Goal: Information Seeking & Learning: Learn about a topic

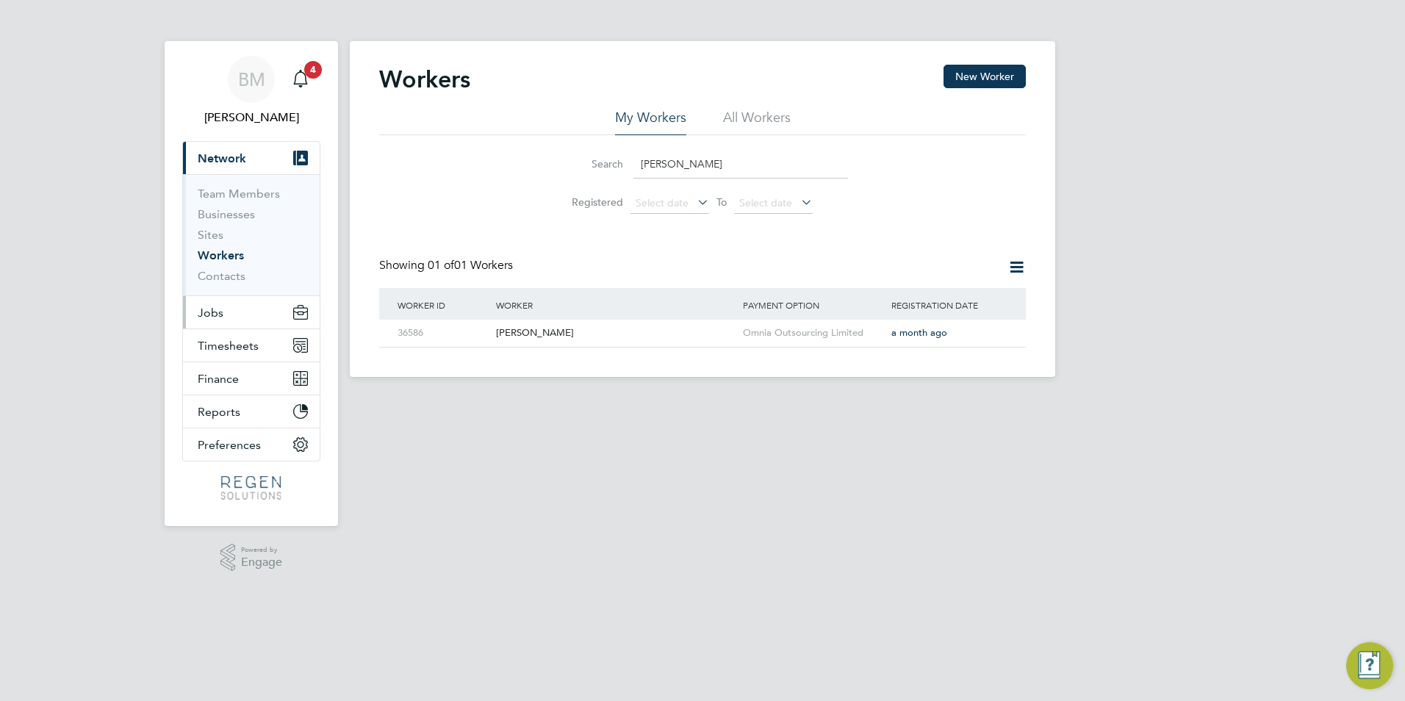
click at [234, 302] on button "Jobs" at bounding box center [251, 312] width 137 height 32
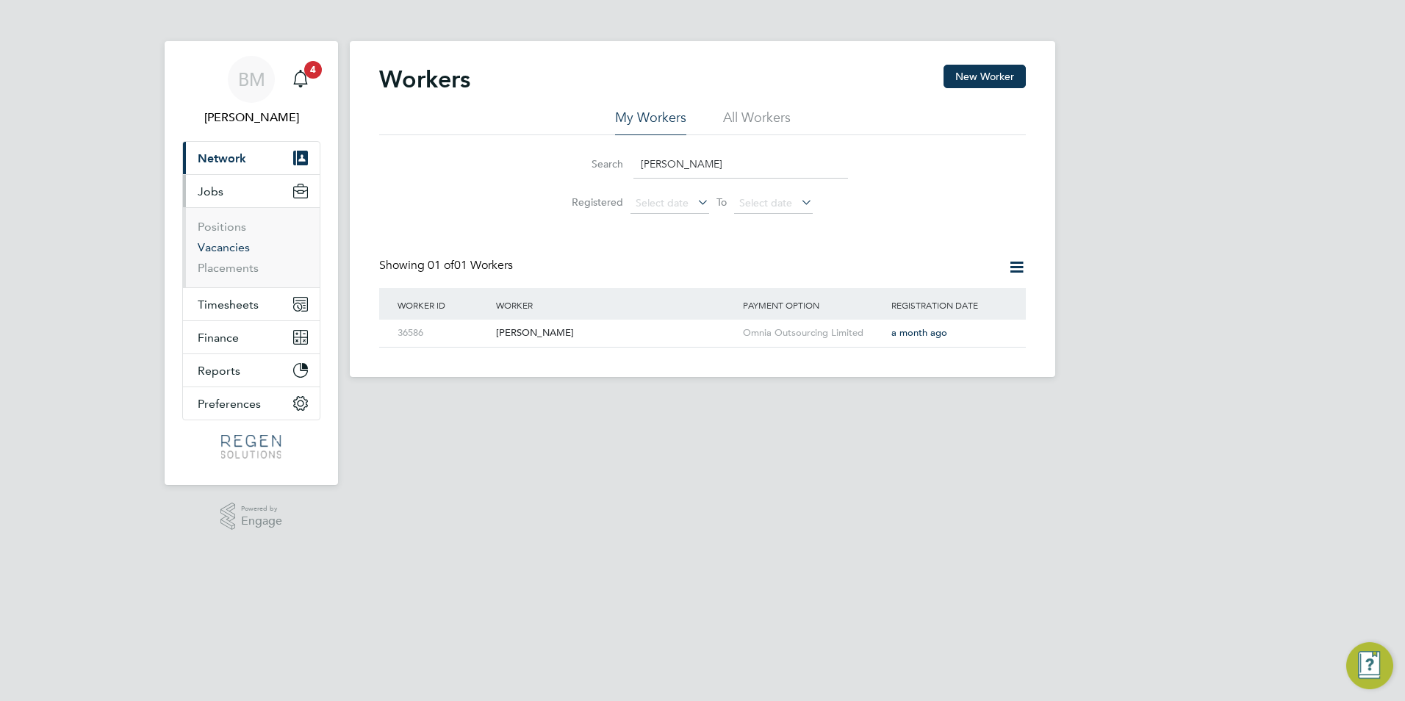
click at [240, 243] on link "Vacancies" at bounding box center [224, 247] width 52 height 14
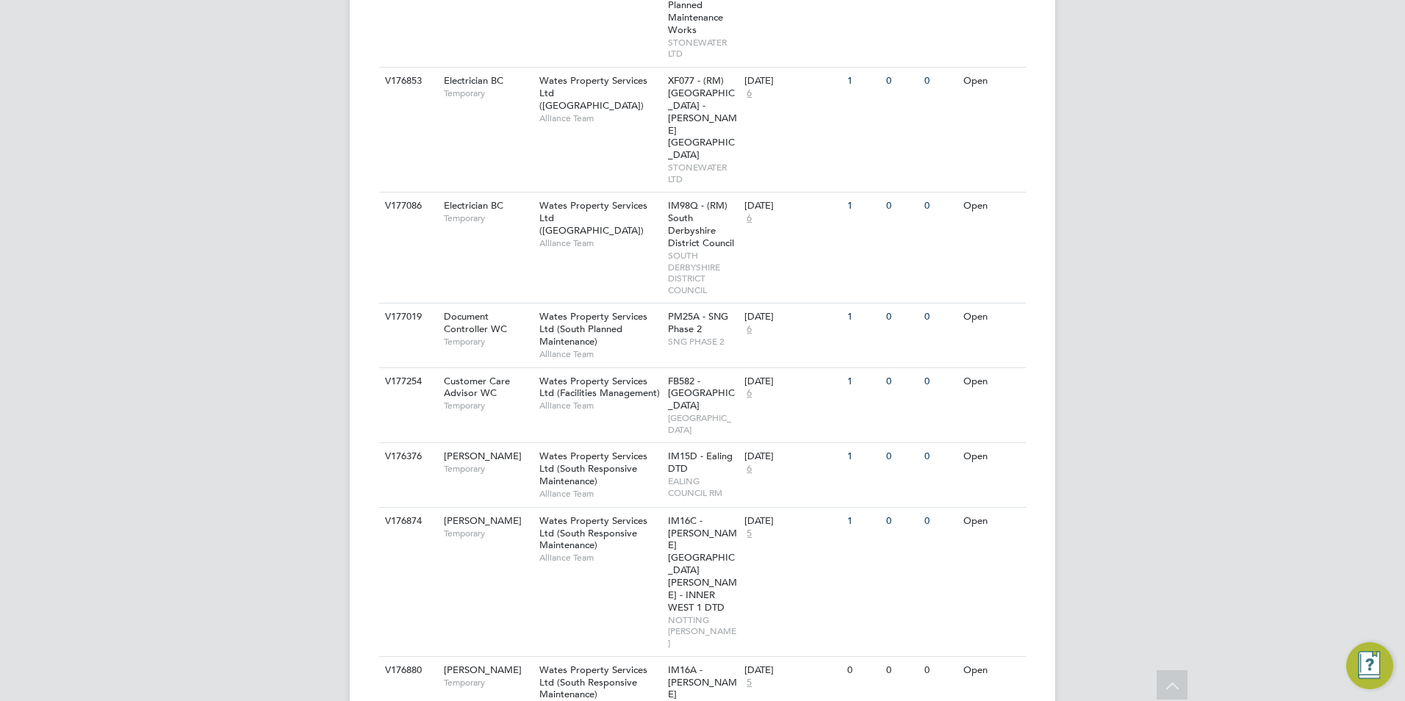
scroll to position [1984, 0]
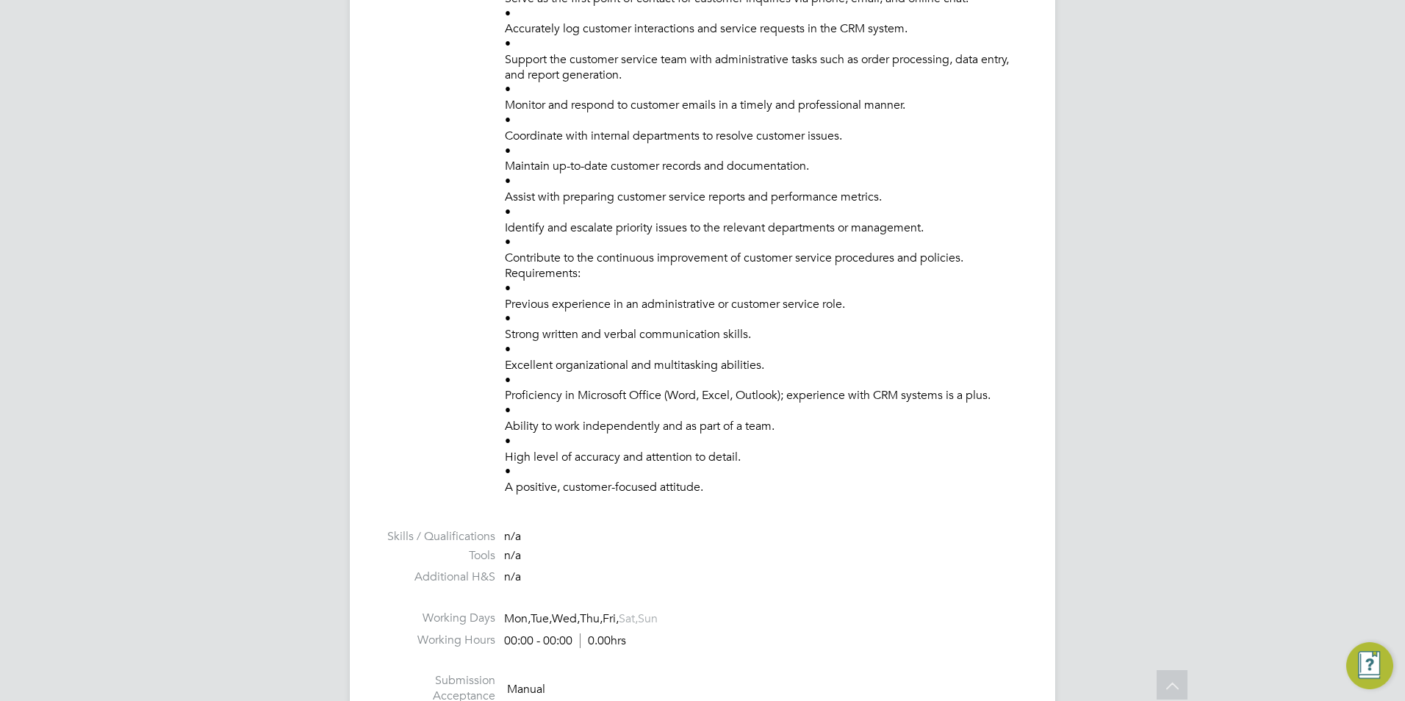
scroll to position [808, 0]
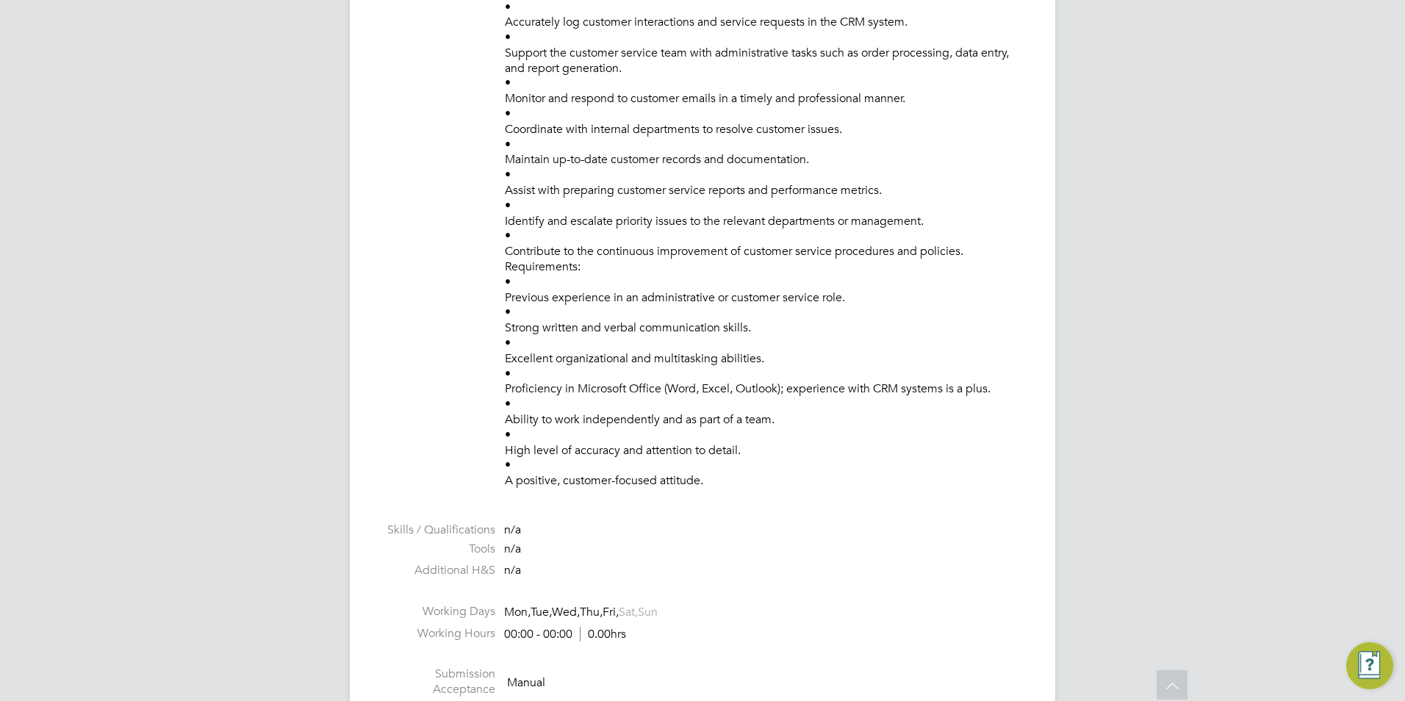
drag, startPoint x: 501, startPoint y: 184, endPoint x: 811, endPoint y: 477, distance: 426.2
click at [811, 477] on li "Description Finance Customer Service Admin Finsbury Ongoing T2P ASAP We are see…" at bounding box center [702, 159] width 647 height 687
copy p "Finance Customer Service Admin Finsbury Ongoing T2P ASAP We are seeking a detai…"
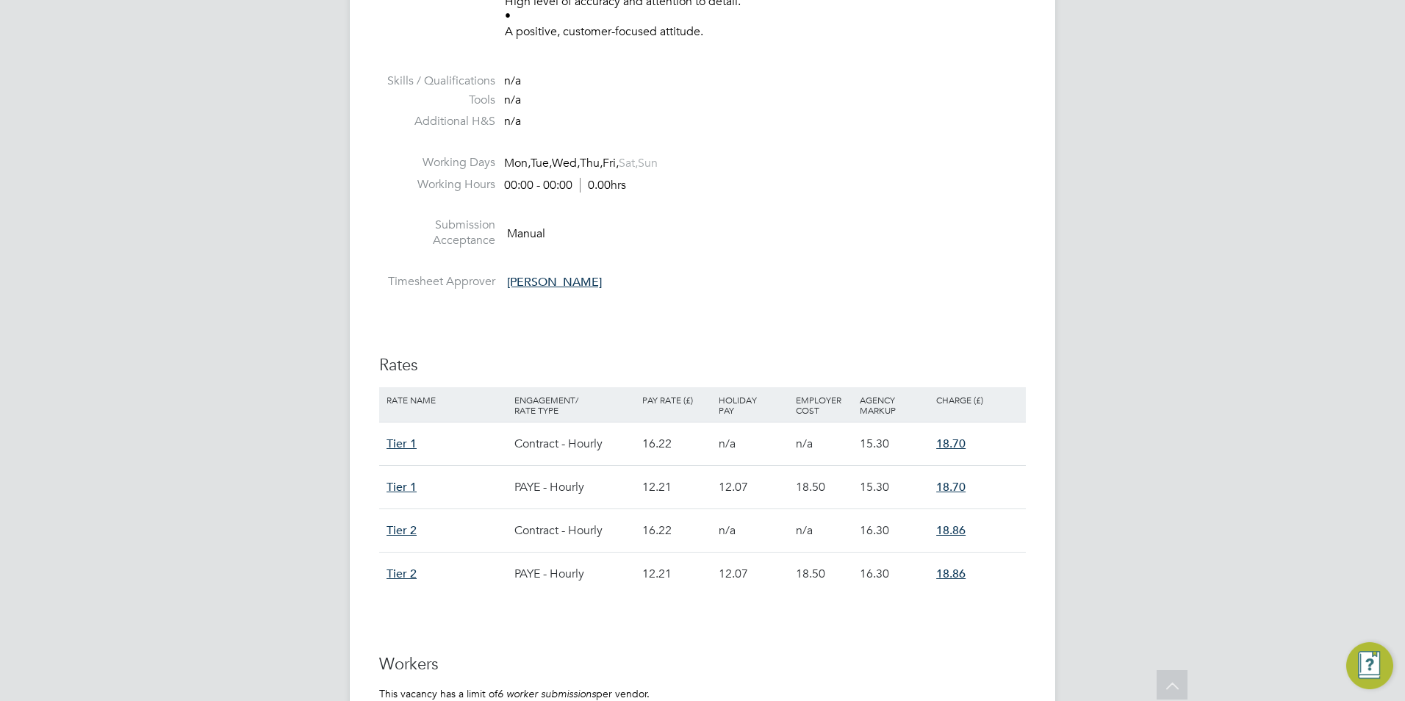
scroll to position [1396, 0]
